Goal: Task Accomplishment & Management: Manage account settings

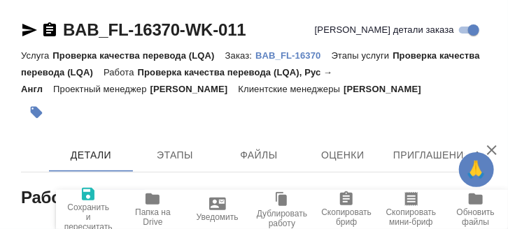
type textarea "x"
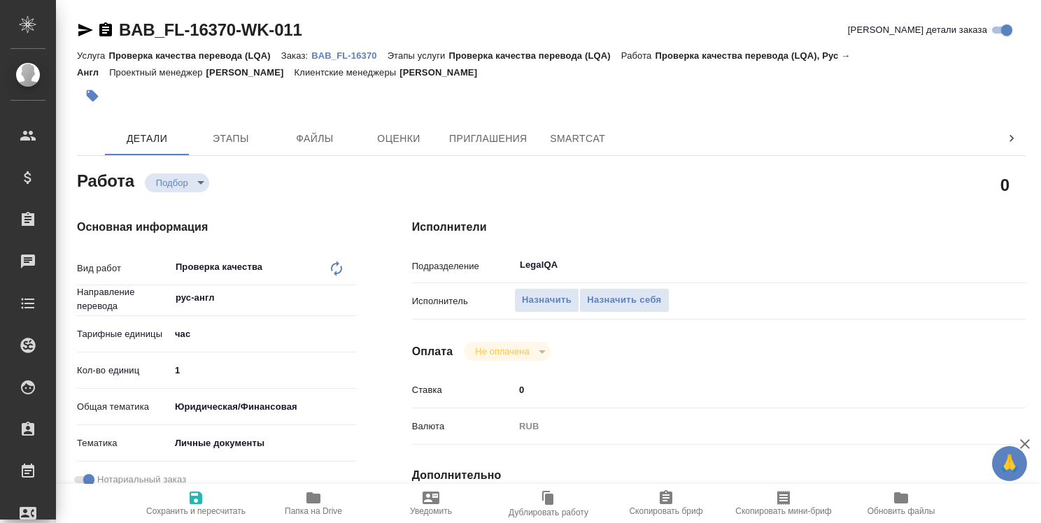
type textarea "x"
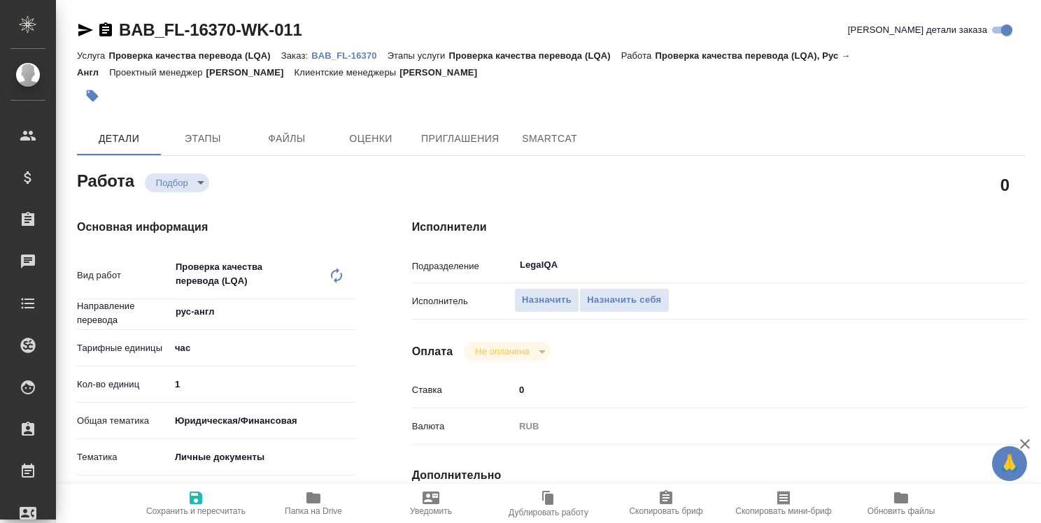
type textarea "x"
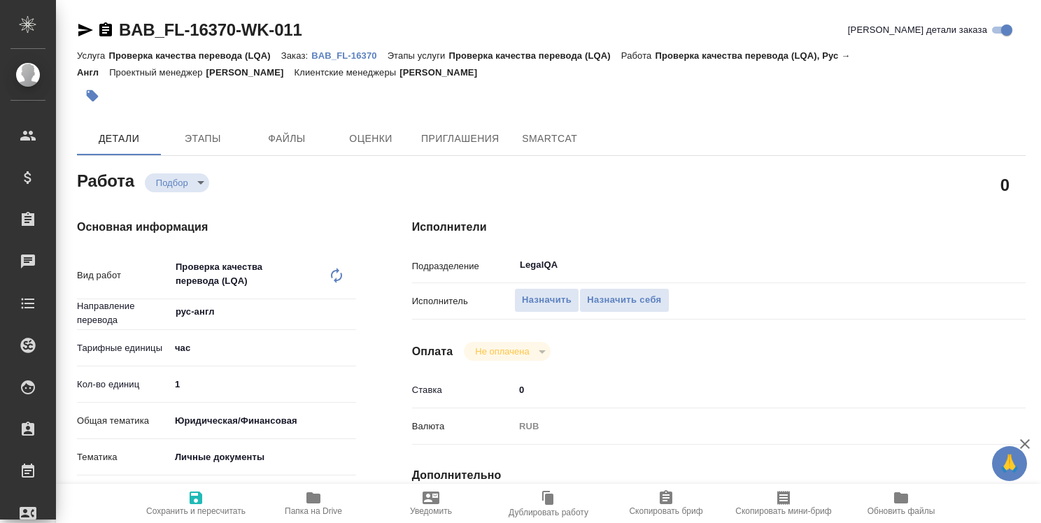
type textarea "x"
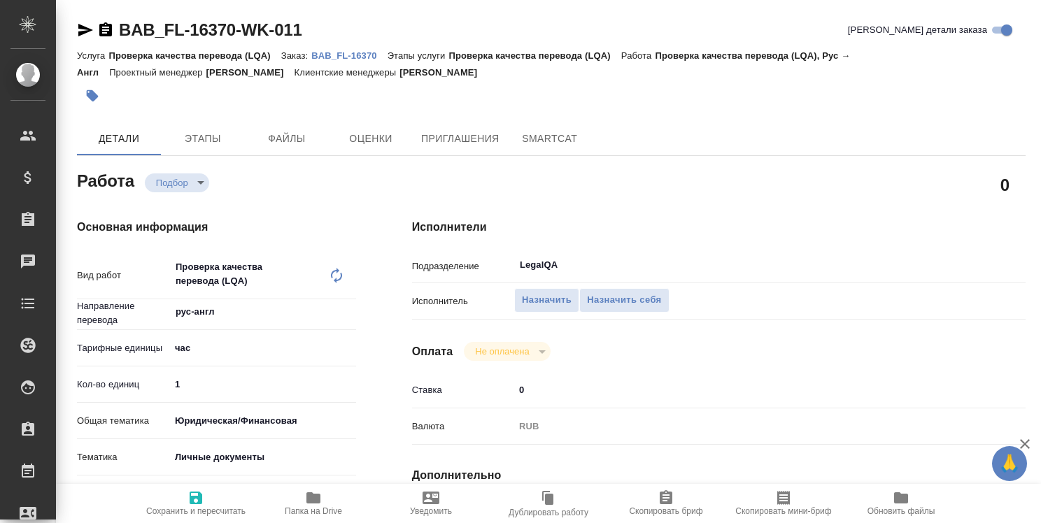
type textarea "x"
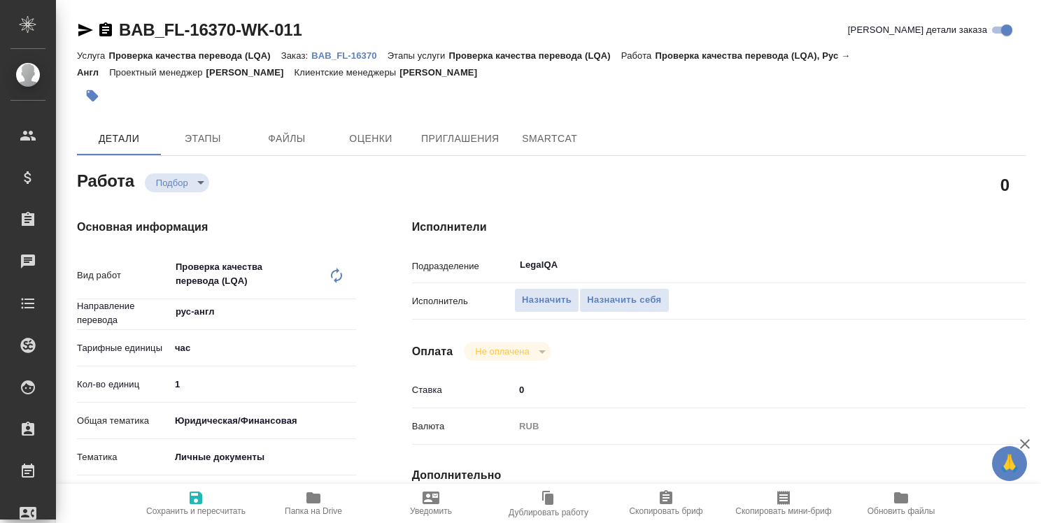
type textarea "x"
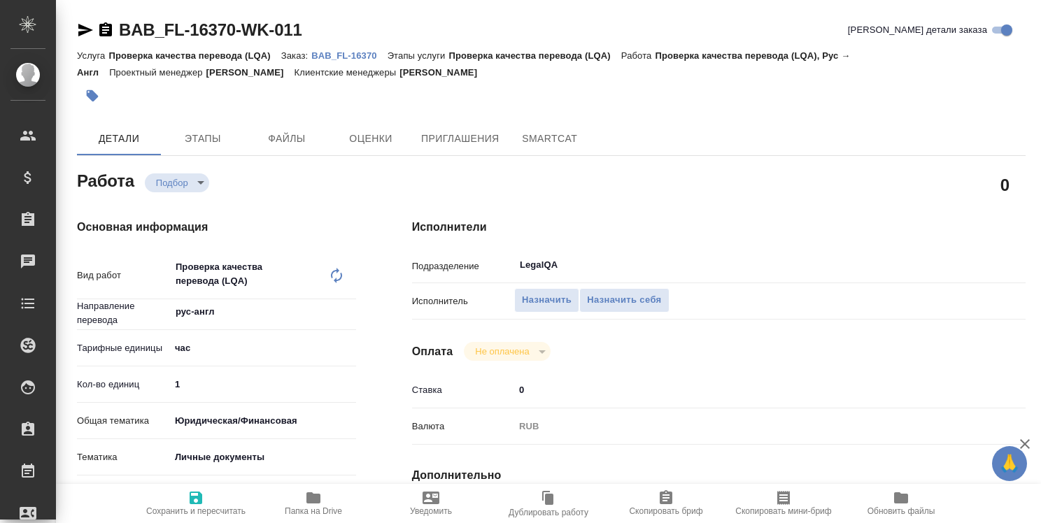
click at [341, 57] on p "BAB_FL-16370" at bounding box center [349, 55] width 76 height 10
type textarea "x"
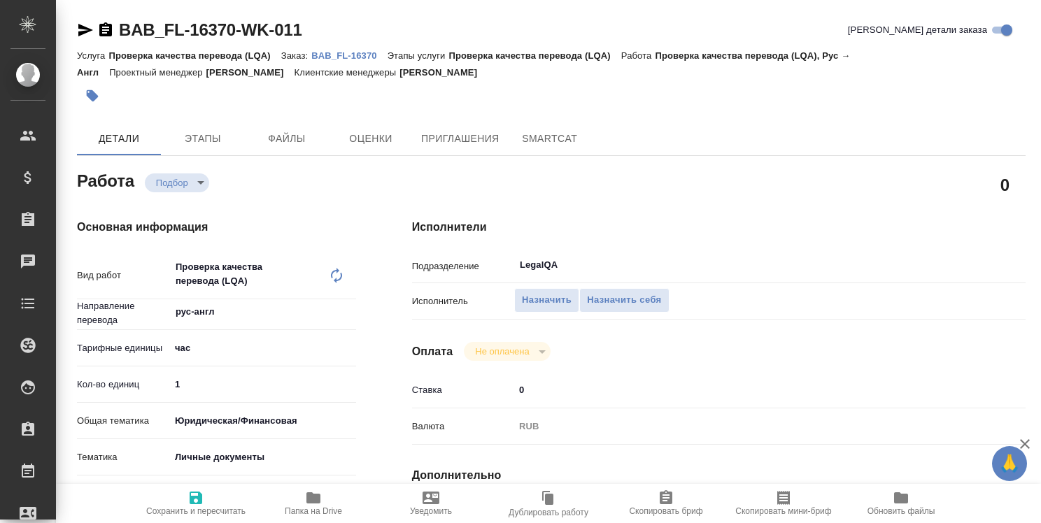
type textarea "x"
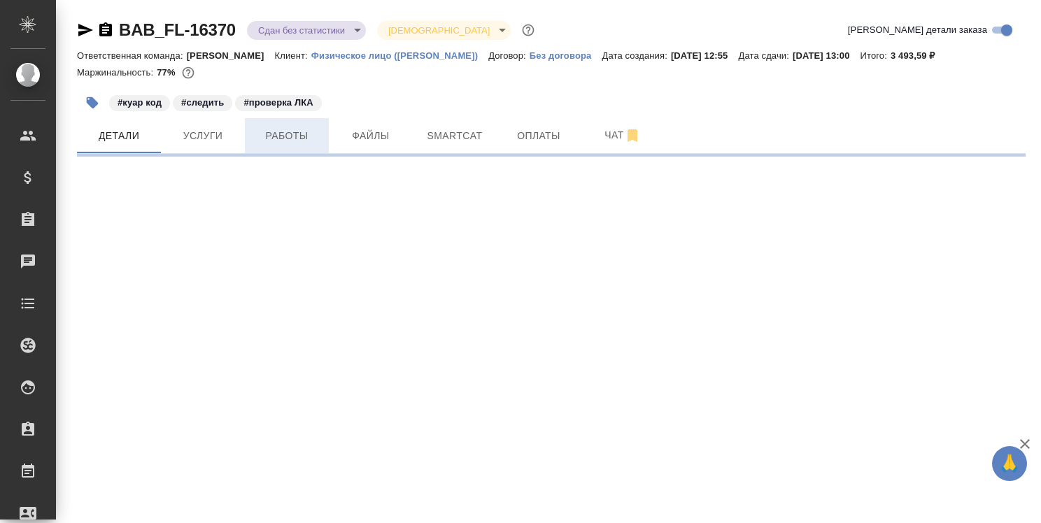
click at [294, 140] on span "Работы" at bounding box center [286, 135] width 67 height 17
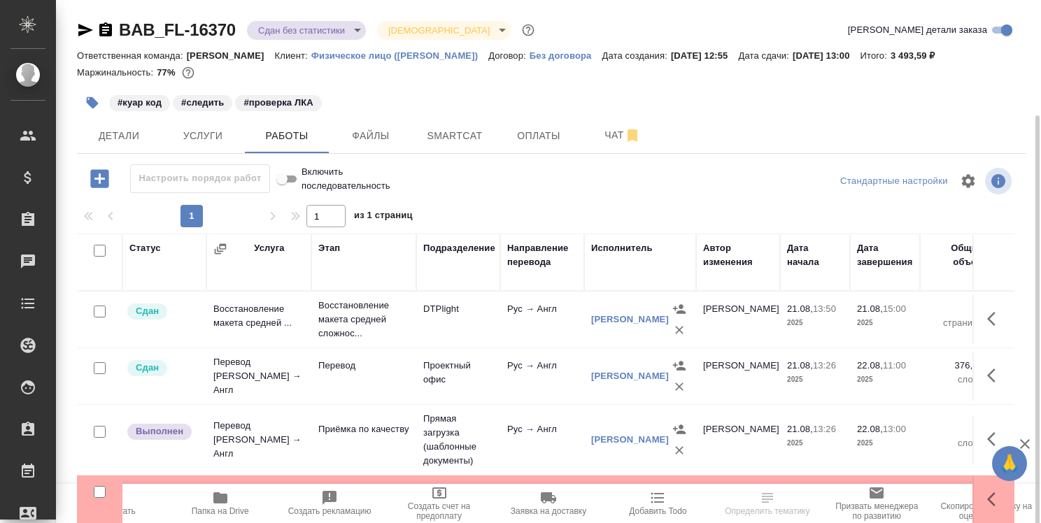
scroll to position [57, 0]
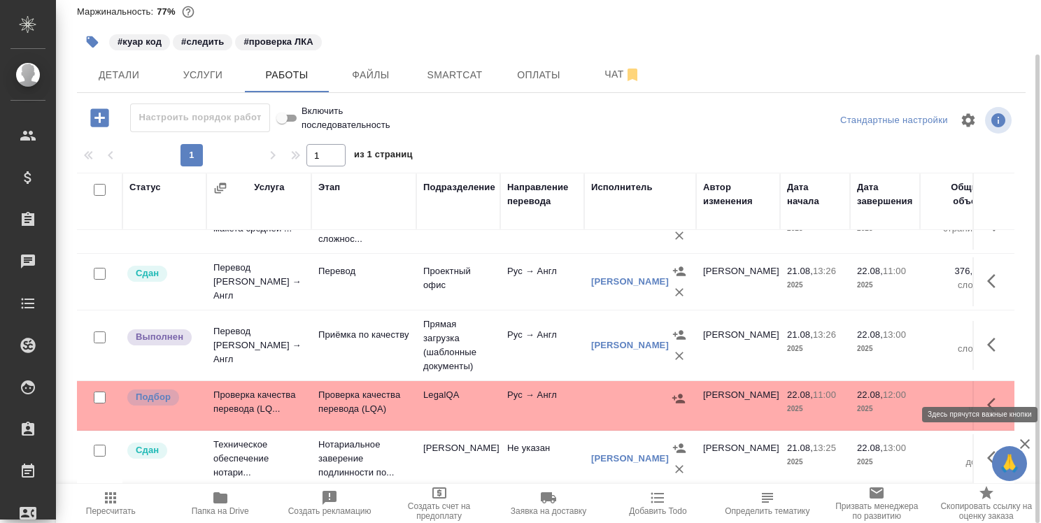
click at [987, 397] on icon "button" at bounding box center [995, 405] width 17 height 17
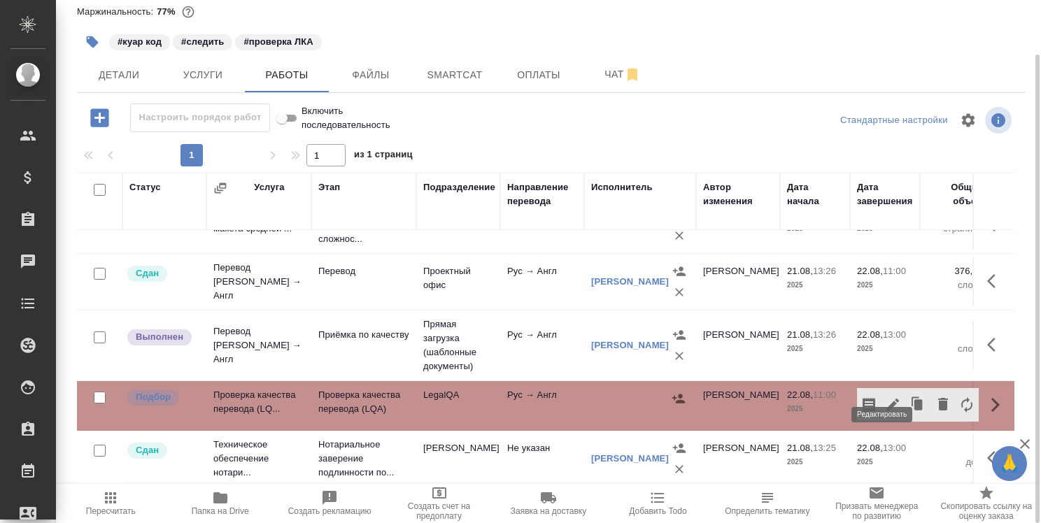
click at [884, 397] on icon "button" at bounding box center [892, 405] width 17 height 17
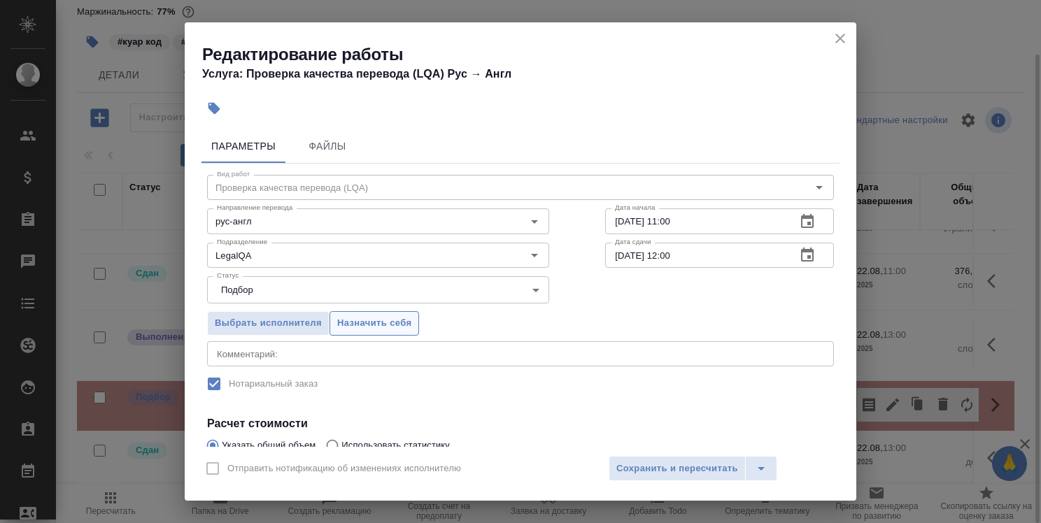
click at [375, 332] on button "Назначить себя" at bounding box center [374, 323] width 90 height 24
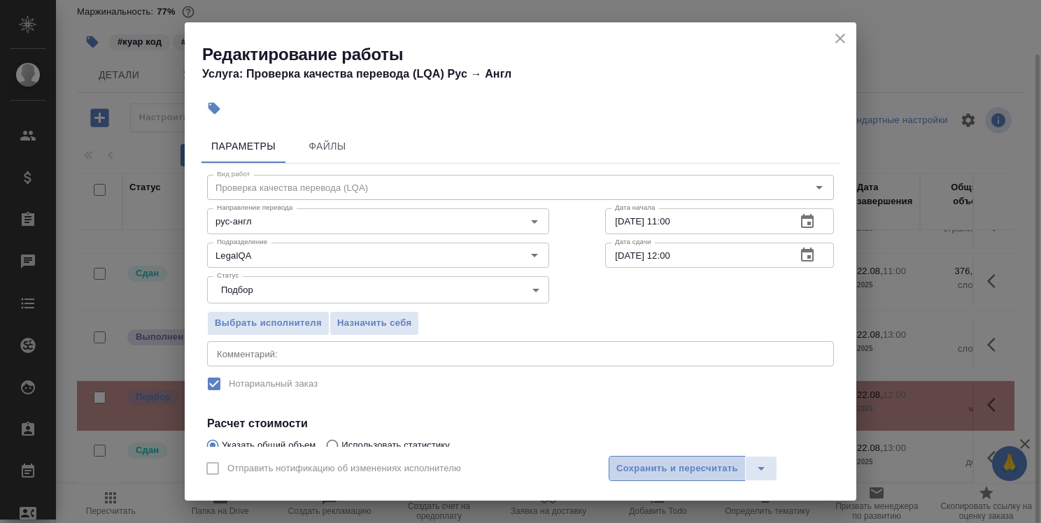
click at [644, 469] on span "Сохранить и пересчитать" at bounding box center [677, 469] width 122 height 16
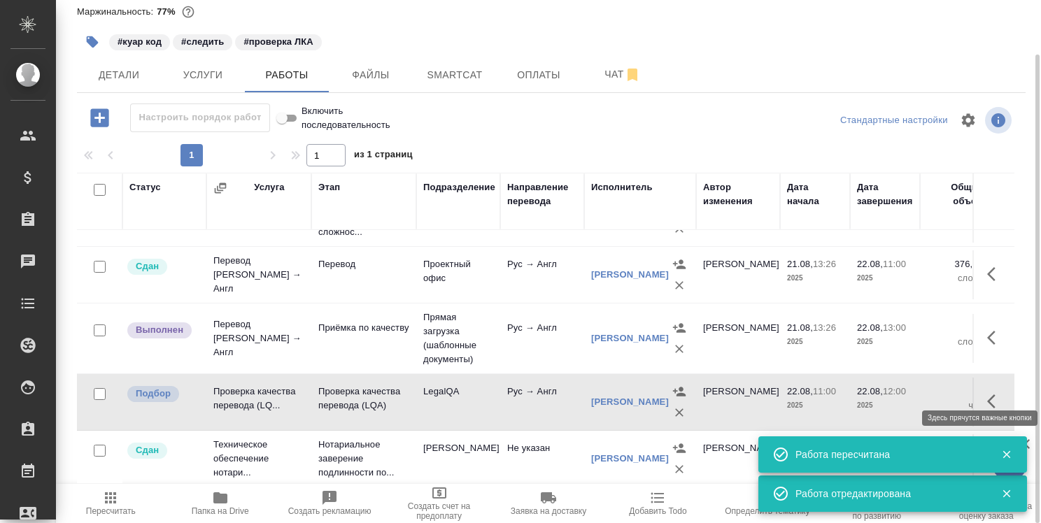
click at [987, 393] on icon "button" at bounding box center [995, 401] width 17 height 17
click at [886, 393] on icon "button" at bounding box center [892, 401] width 17 height 17
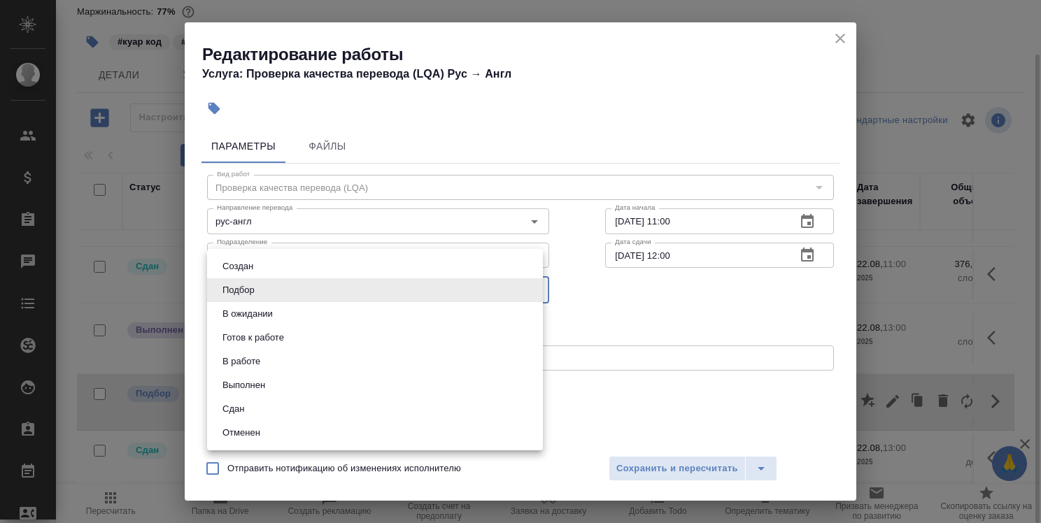
click at [406, 280] on body "🙏 .cls-1 fill:#fff; AWATERA Strelnikova Olga Клиенты Спецификации Заказы 0 Чаты…" at bounding box center [520, 261] width 1041 height 523
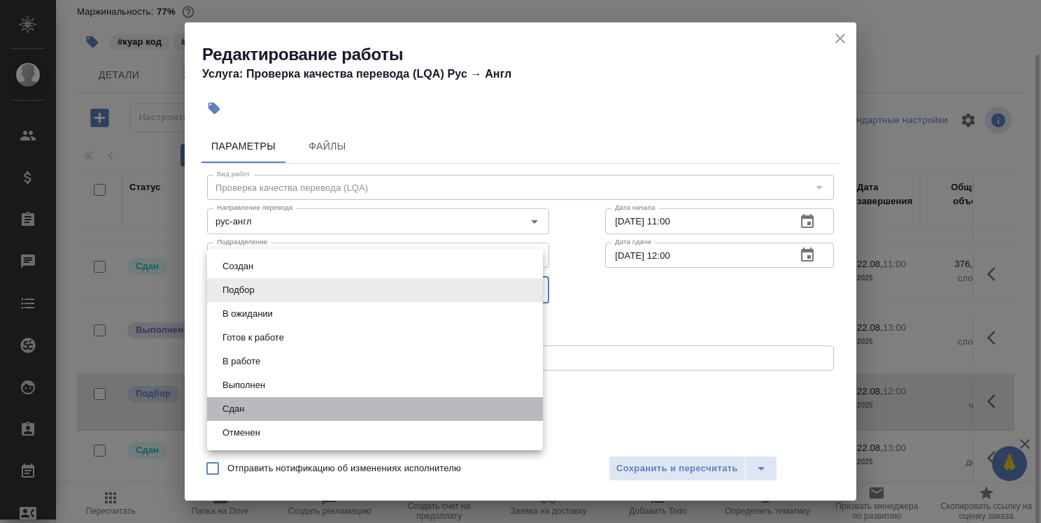
click at [383, 405] on li "Сдан" at bounding box center [375, 409] width 336 height 24
type input "closed"
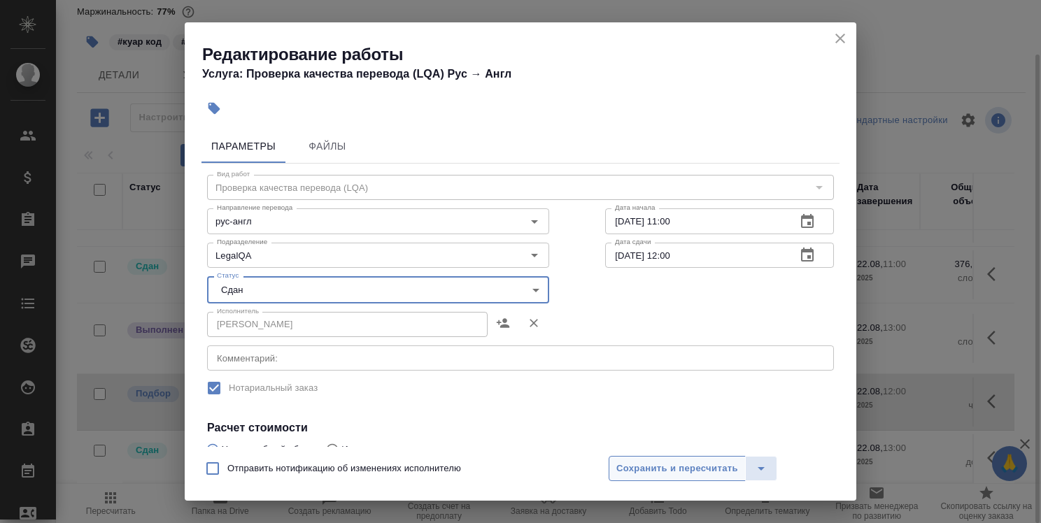
click at [669, 471] on span "Сохранить и пересчитать" at bounding box center [677, 469] width 122 height 16
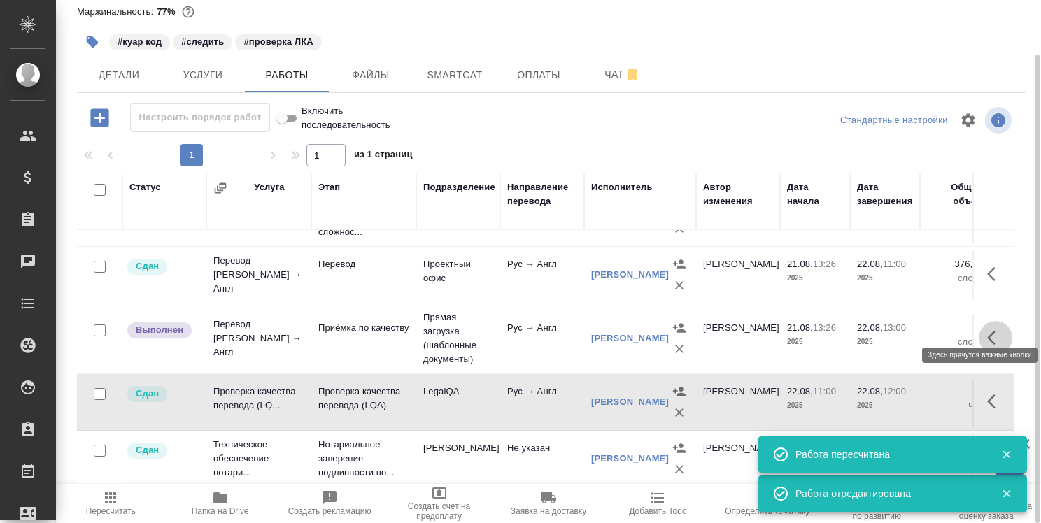
click at [987, 329] on icon "button" at bounding box center [995, 337] width 17 height 17
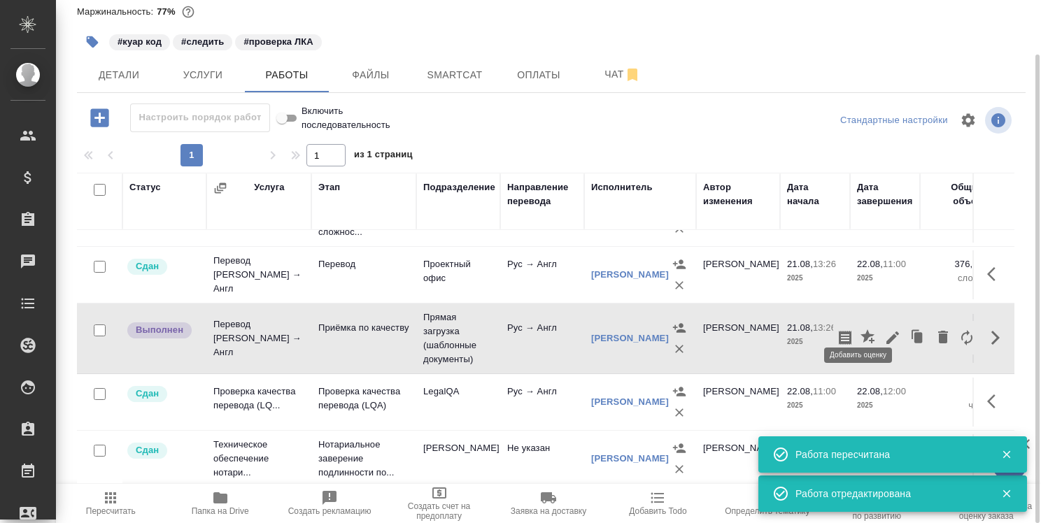
click at [862, 329] on icon "button" at bounding box center [868, 337] width 17 height 17
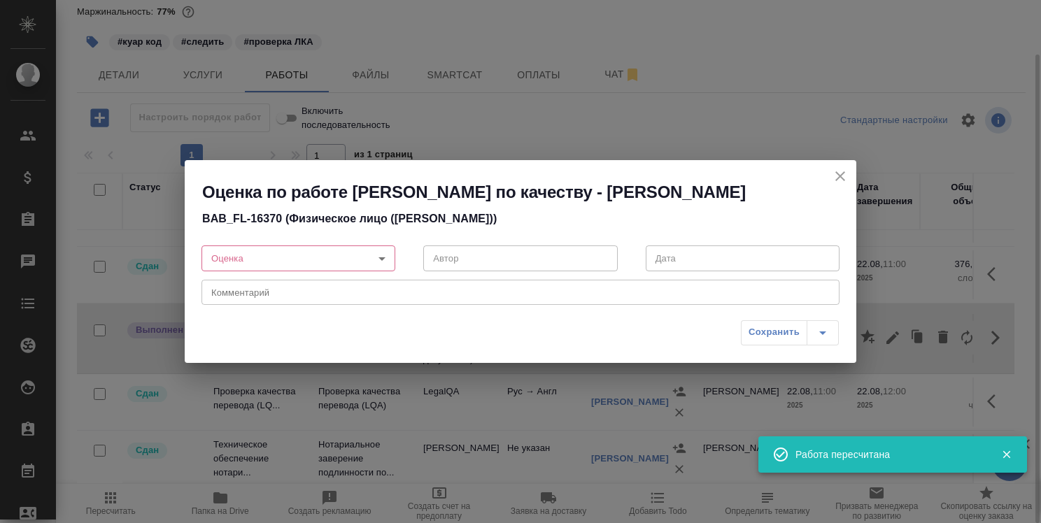
click at [382, 254] on body "🙏 .cls-1 fill:#fff; AWATERA Strelnikova Olga Клиенты Спецификации Заказы 0 Чаты…" at bounding box center [520, 261] width 1041 height 523
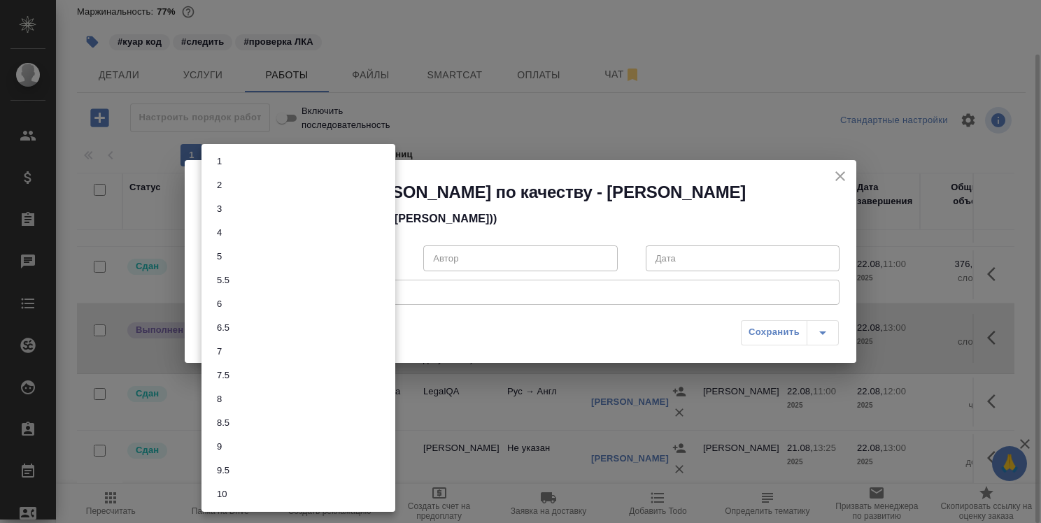
click at [294, 422] on li "8.5" at bounding box center [298, 423] width 194 height 24
type input "8.5"
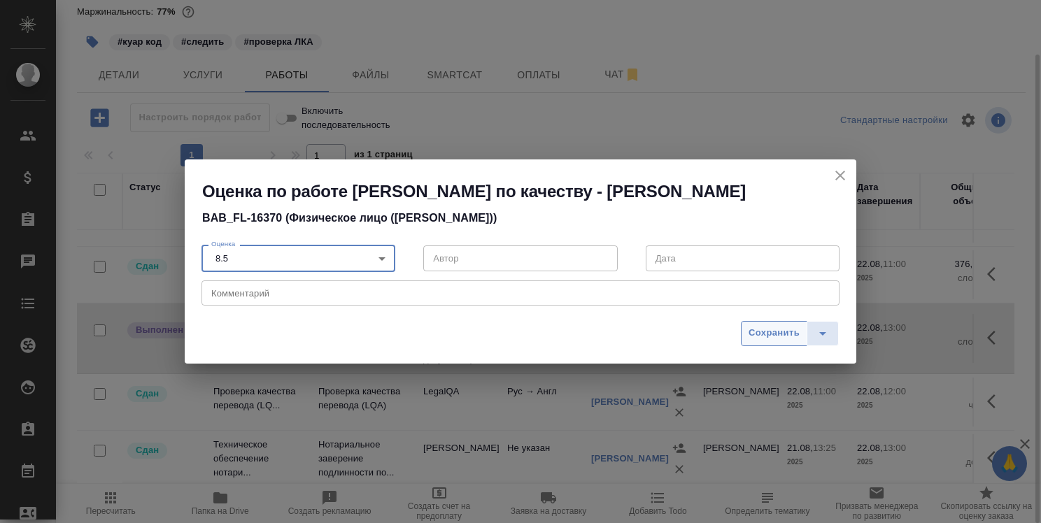
click at [792, 337] on span "Сохранить" at bounding box center [773, 333] width 51 height 16
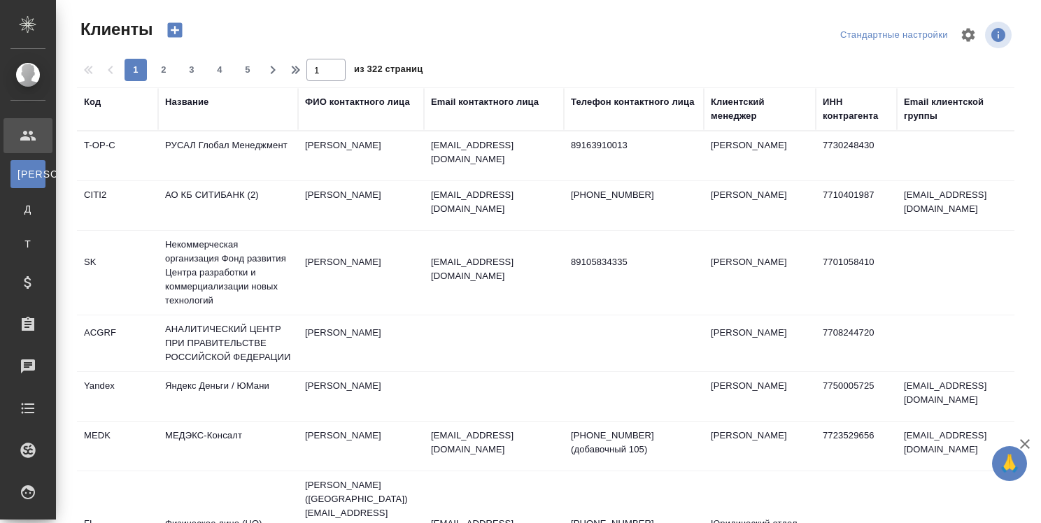
select select "RU"
